Goal: Download file/media

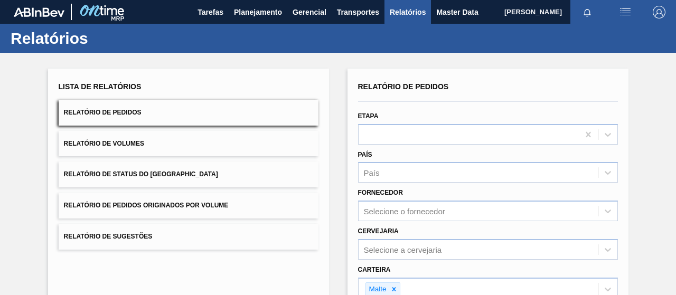
scroll to position [195, 0]
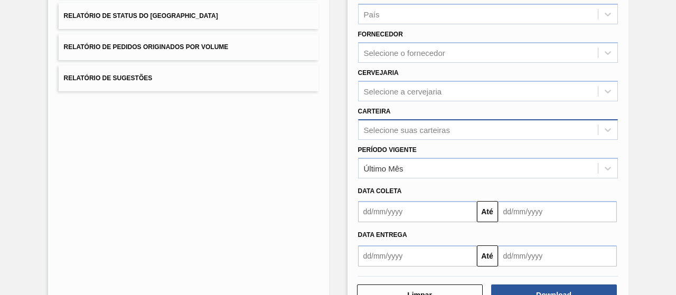
click at [413, 134] on div "Selecione suas carteiras" at bounding box center [488, 129] width 260 height 21
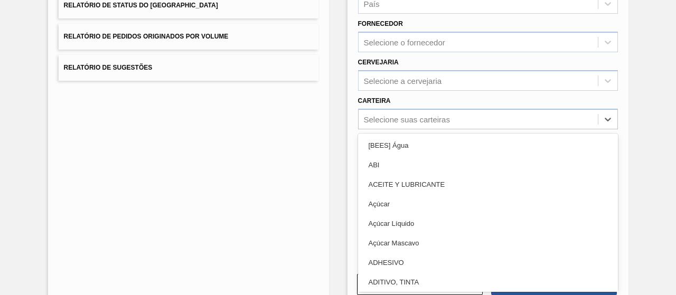
type input "a"
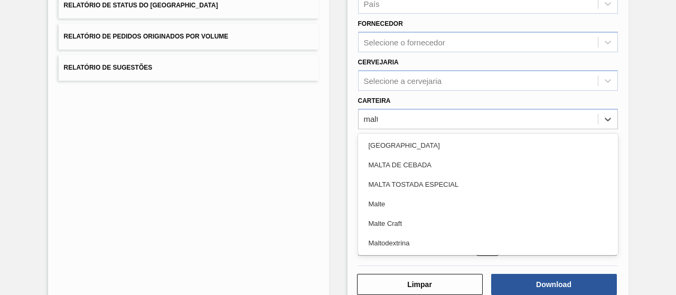
type input "malte"
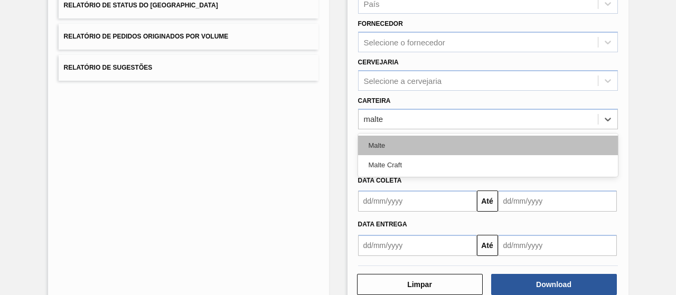
click at [420, 152] on div "Malte" at bounding box center [488, 146] width 260 height 20
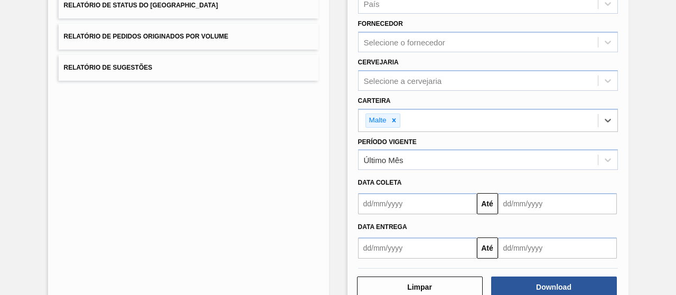
scroll to position [195, 0]
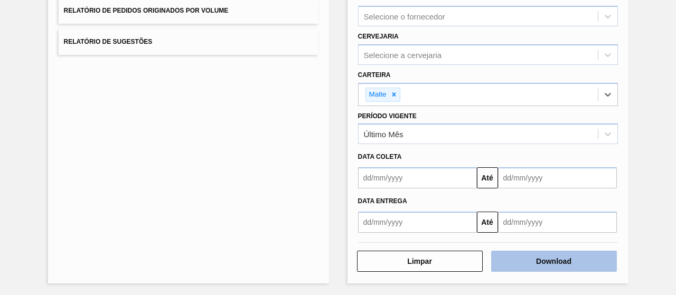
click at [544, 258] on button "Download" at bounding box center [554, 261] width 126 height 21
